Goal: Find specific page/section: Find specific page/section

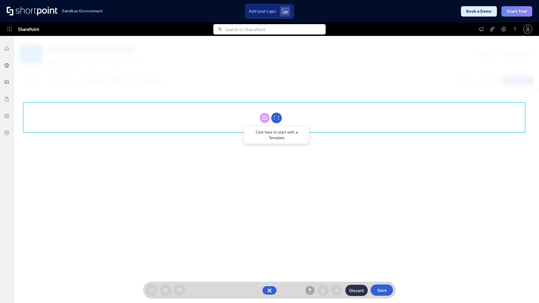
click at [276, 118] on circle at bounding box center [276, 118] width 11 height 11
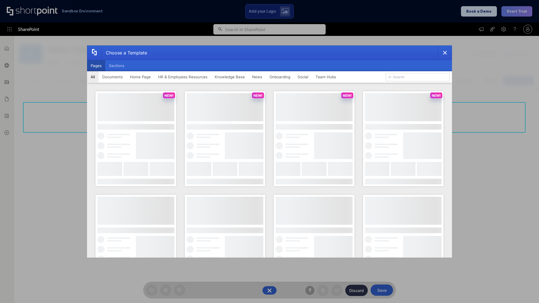
click at [96, 66] on button "Pages" at bounding box center [96, 65] width 18 height 11
type input "HR 2"
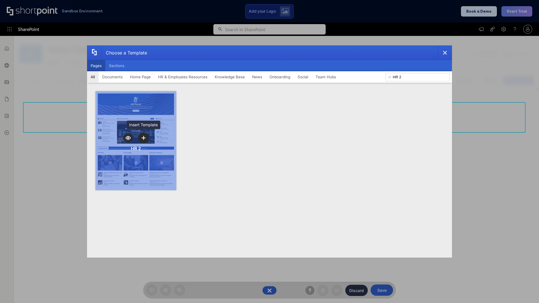
click at [143, 138] on icon "template selector" at bounding box center [143, 138] width 4 height 4
